Goal: Find specific page/section: Find specific page/section

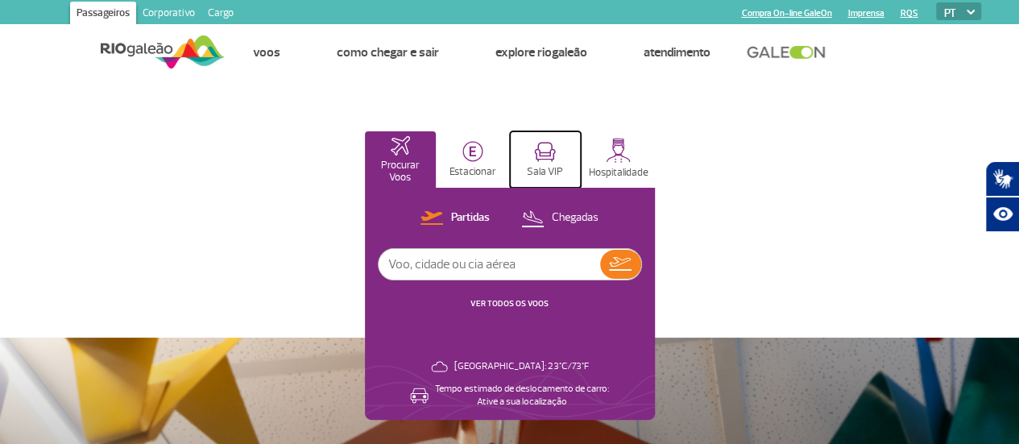
click at [556, 159] on img at bounding box center [545, 152] width 22 height 20
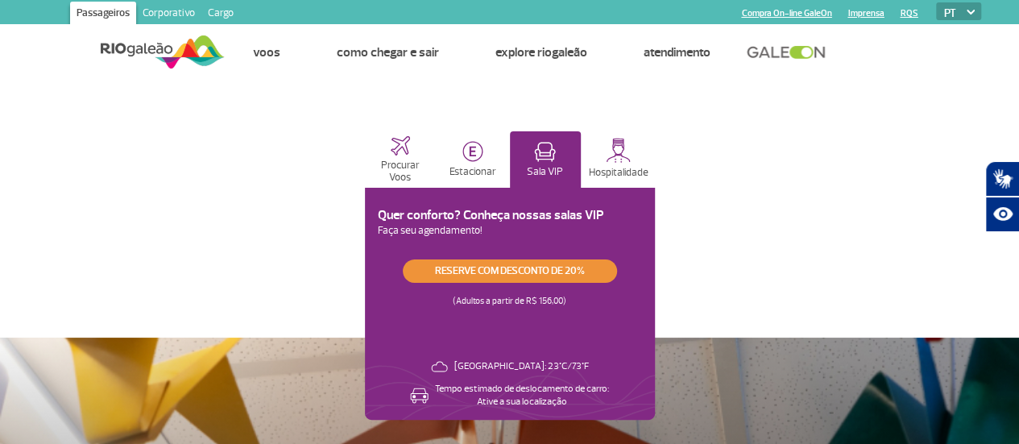
click at [617, 271] on link "Reserve com desconto de 20%" at bounding box center [510, 270] width 214 height 23
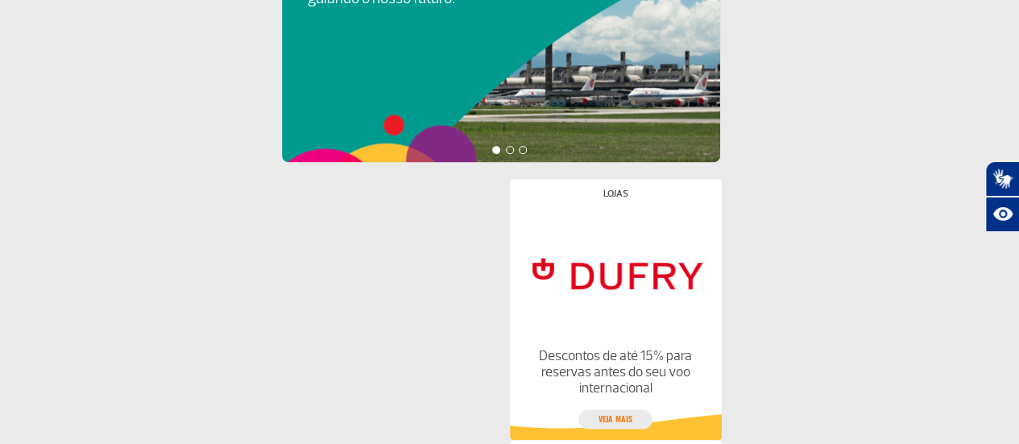
scroll to position [929, 0]
